Goal: Find specific page/section: Find specific page/section

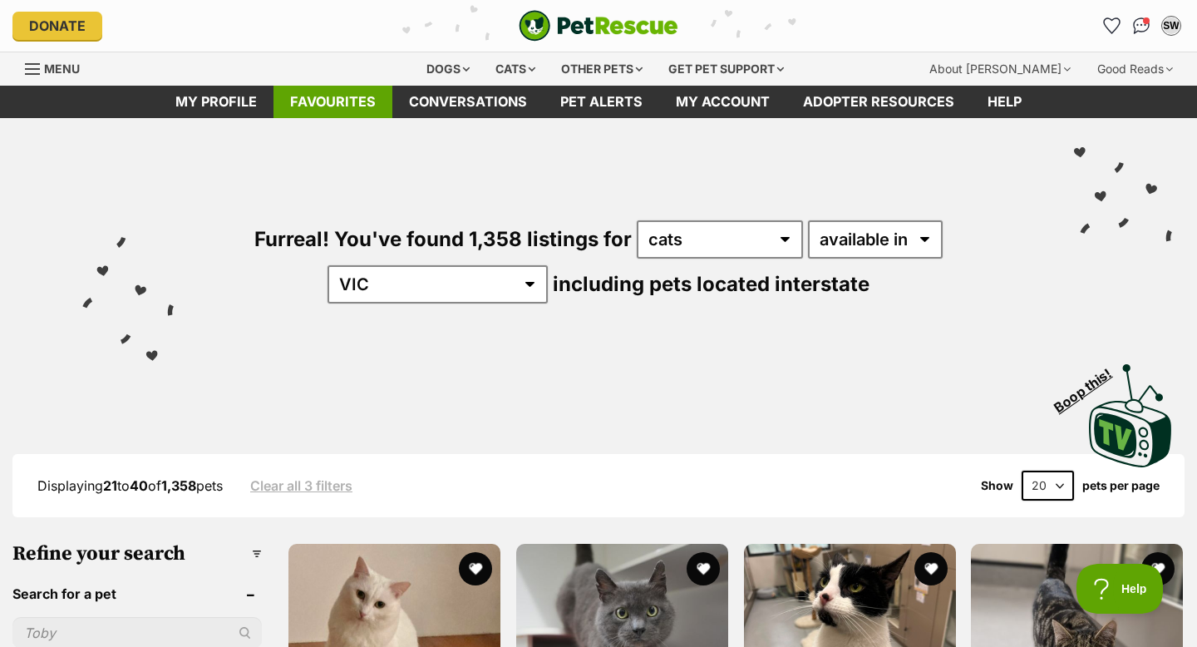
click at [344, 99] on link "Favourites" at bounding box center [333, 102] width 119 height 32
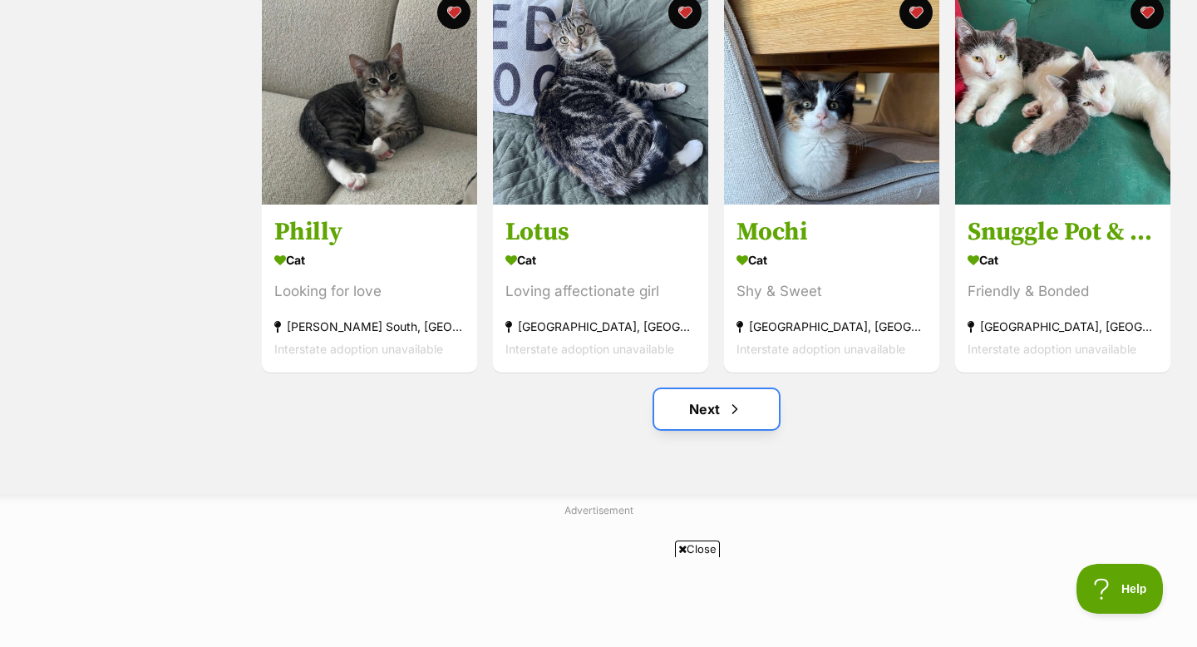
click at [709, 401] on link "Next" at bounding box center [716, 409] width 125 height 40
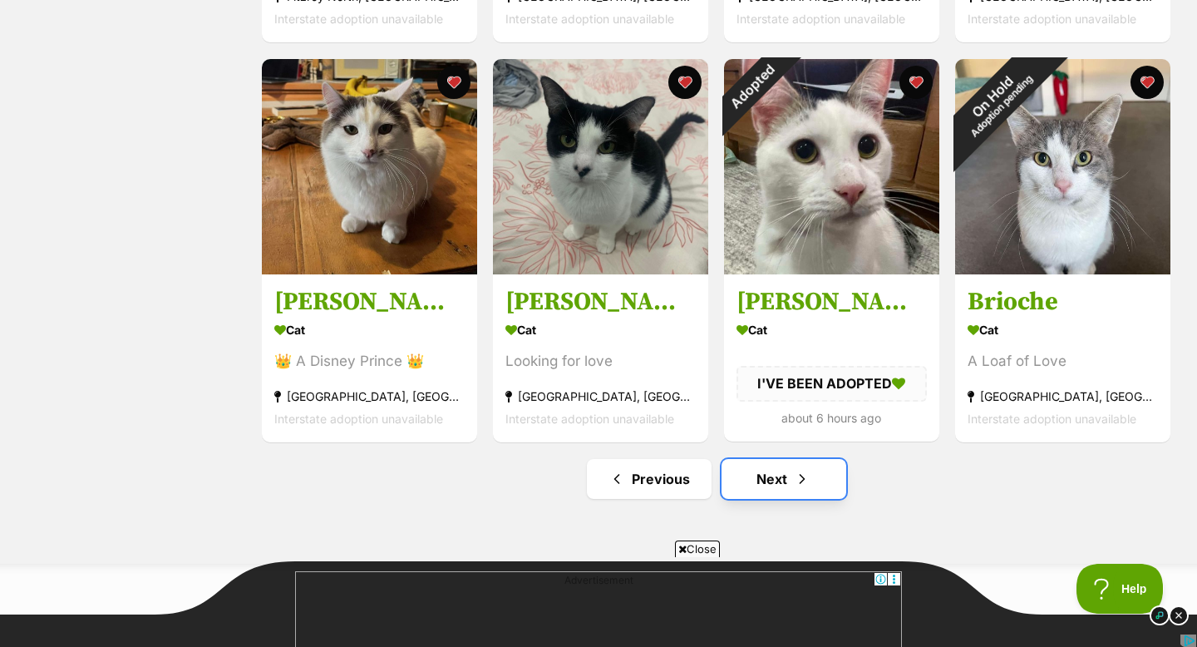
click at [761, 481] on link "Next" at bounding box center [784, 479] width 125 height 40
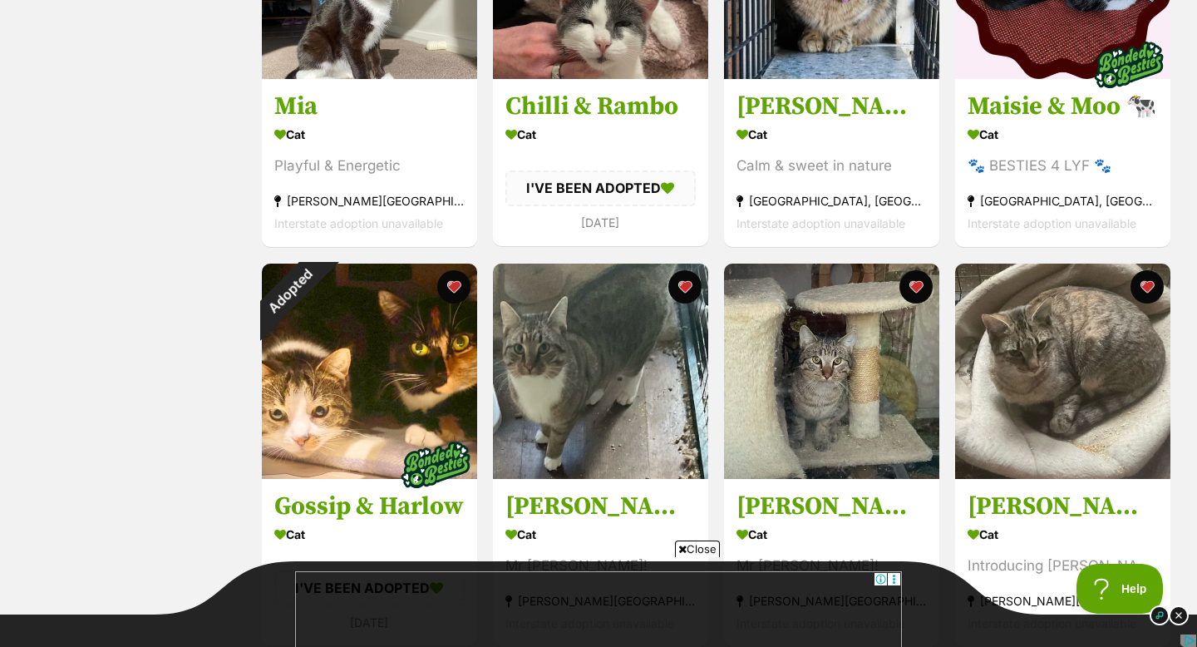
scroll to position [1883, 0]
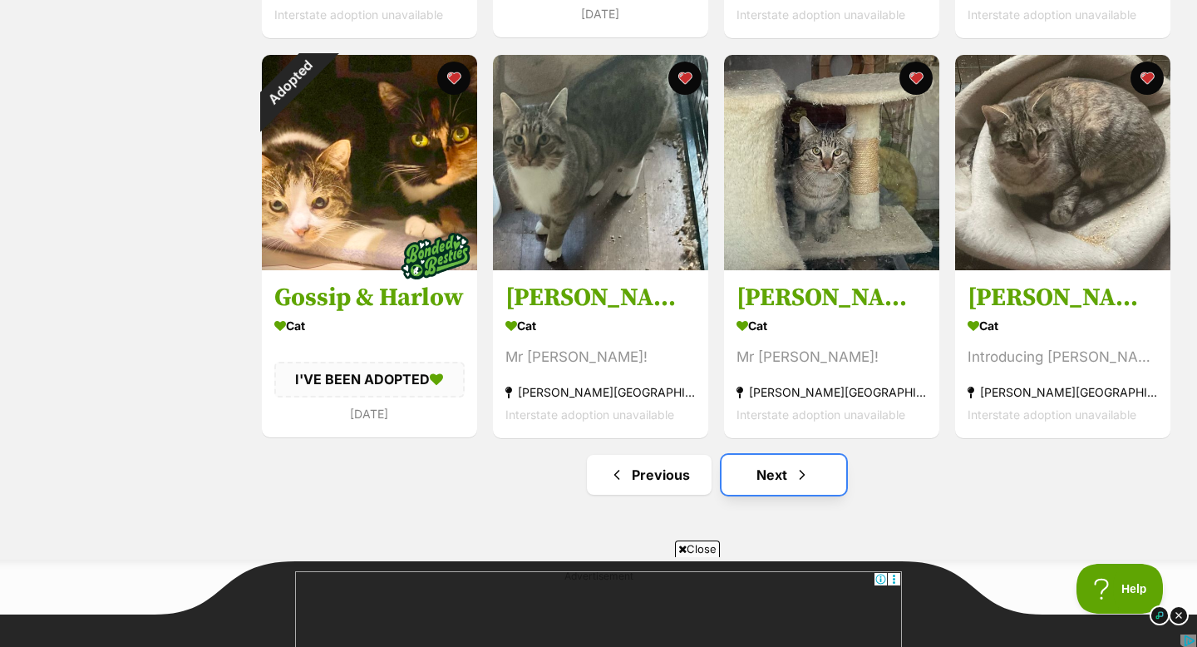
click at [770, 478] on link "Next" at bounding box center [784, 475] width 125 height 40
